Goal: Find specific page/section: Find specific page/section

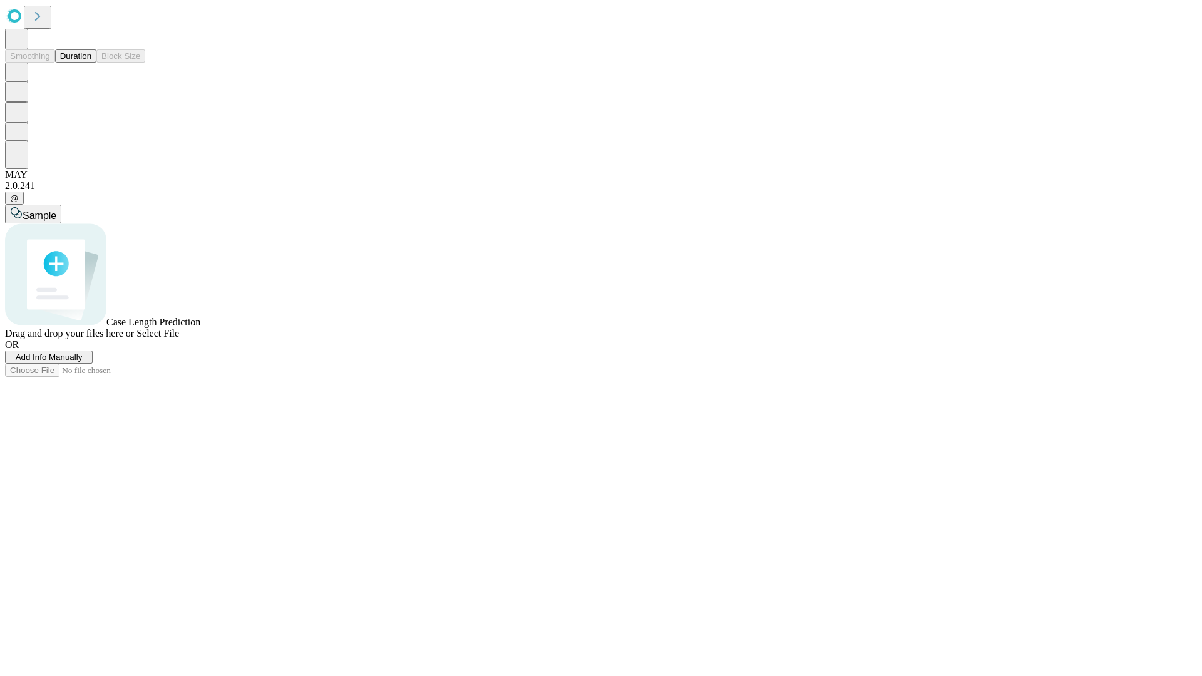
click at [91, 63] on button "Duration" at bounding box center [75, 55] width 41 height 13
click at [179, 339] on span "Select File" at bounding box center [157, 333] width 43 height 11
